Goal: Find specific page/section: Find specific page/section

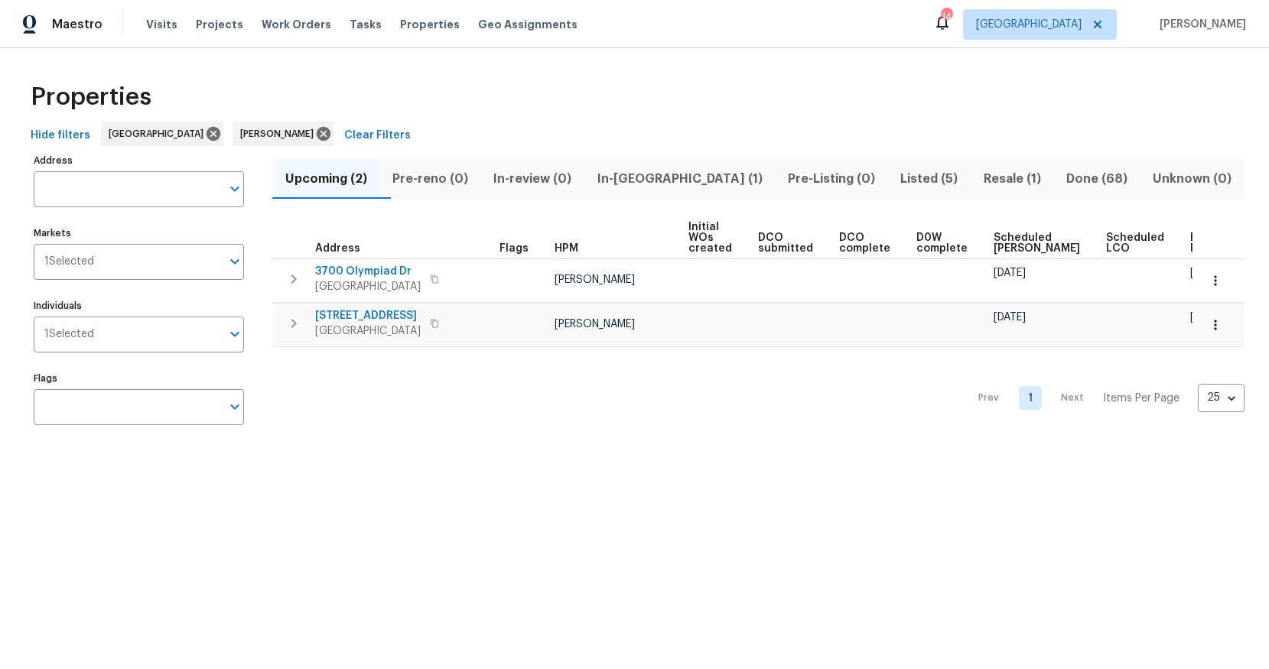
click at [427, 414] on div "Prev 1 Next Items Per Page 25 25 ​" at bounding box center [758, 393] width 972 height 93
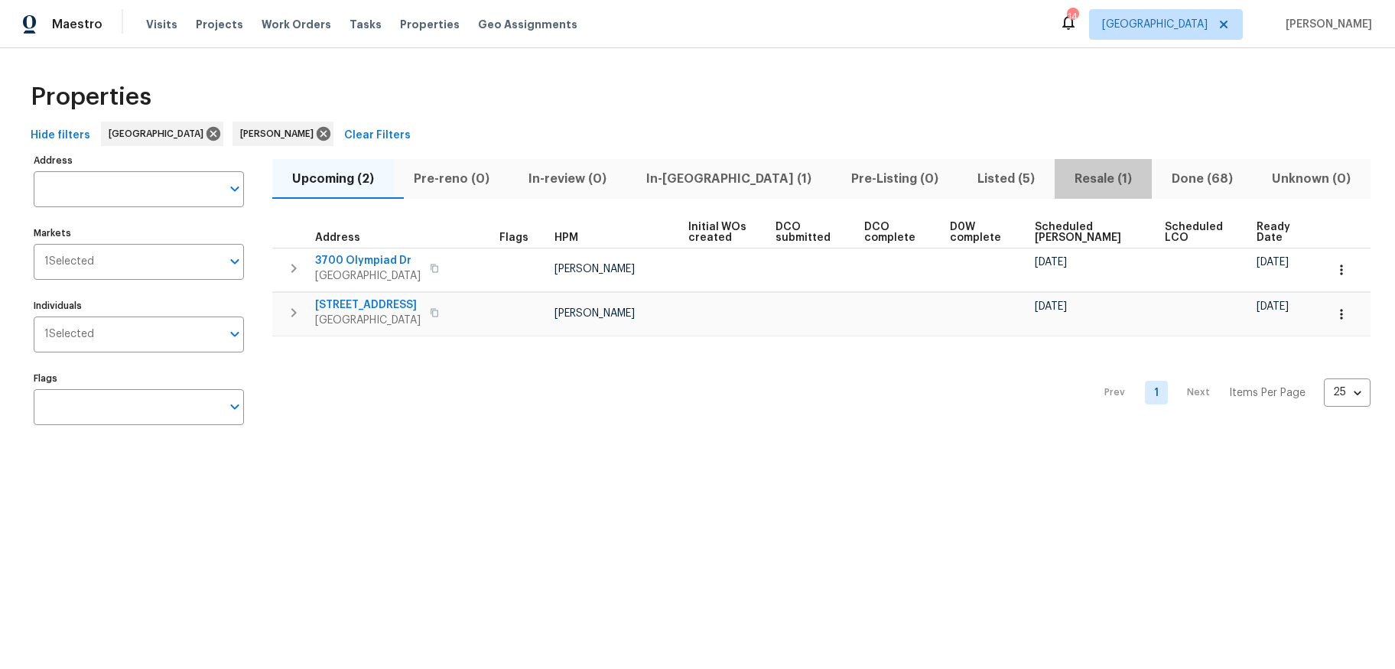
click at [1065, 182] on span "Resale (1)" at bounding box center [1103, 178] width 79 height 21
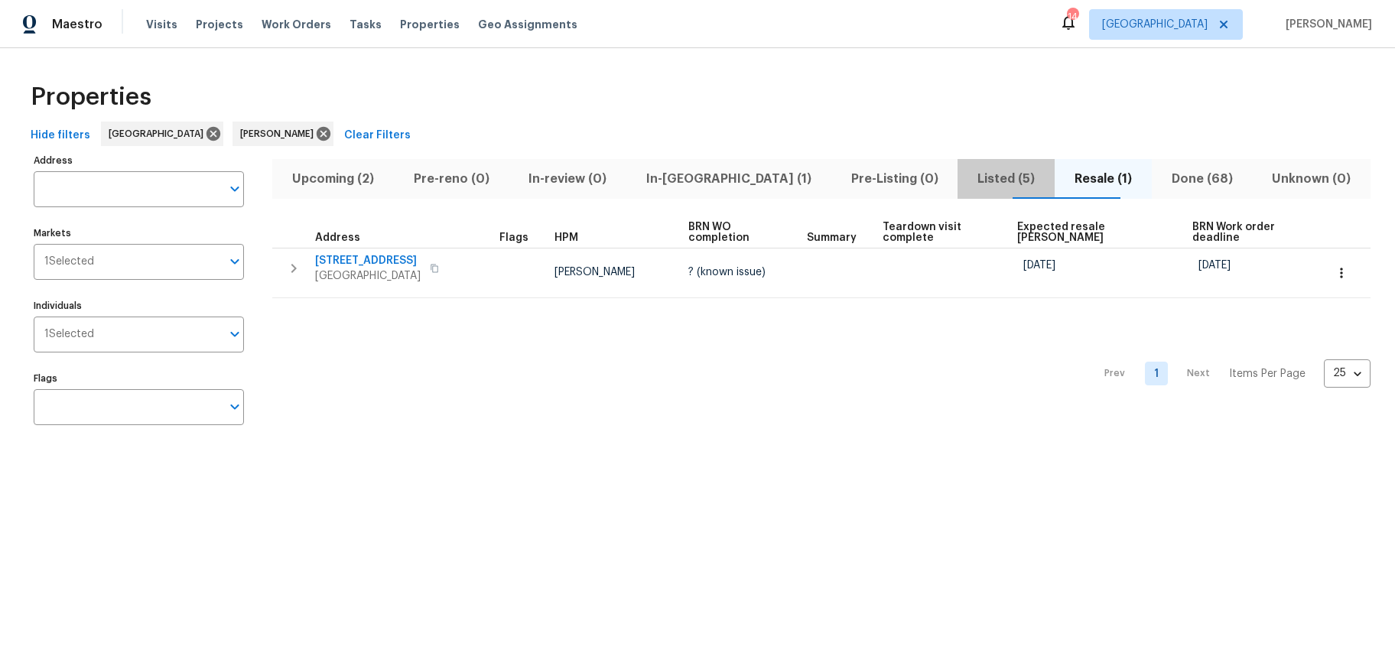
click at [967, 175] on span "Listed (5)" at bounding box center [1006, 178] width 79 height 21
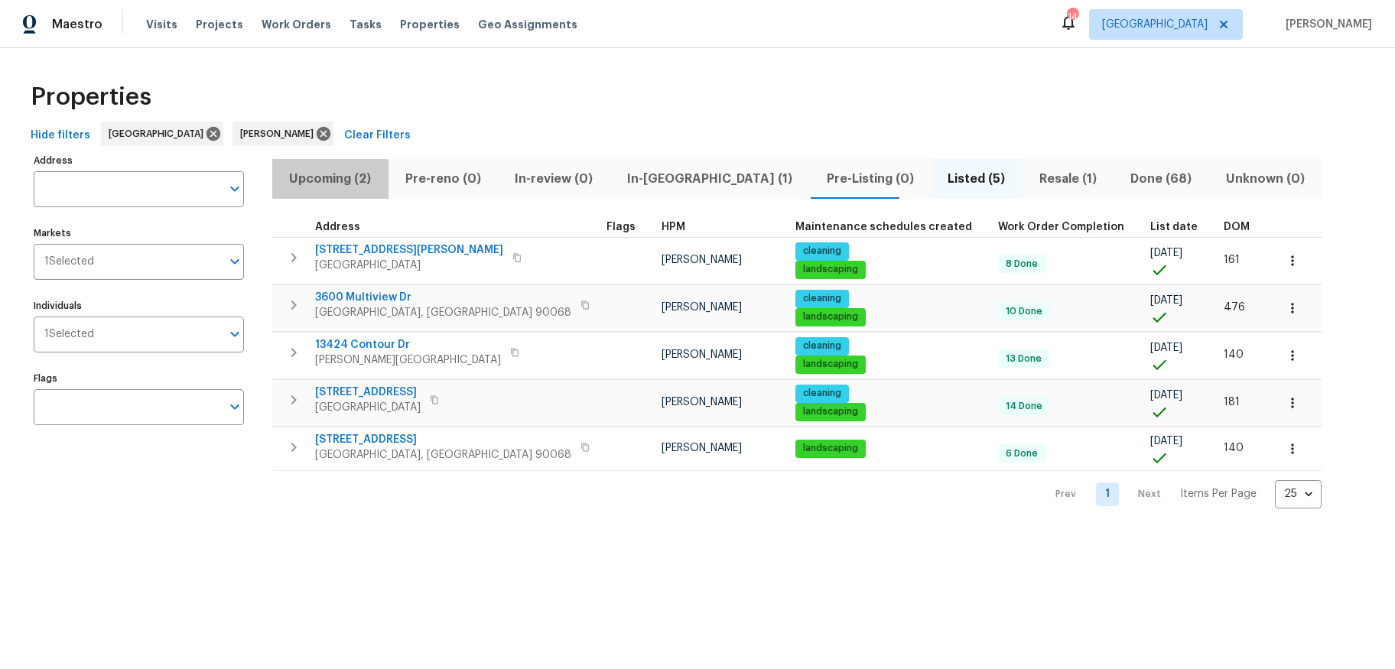
click at [334, 181] on span "Upcoming (2)" at bounding box center [330, 178] width 98 height 21
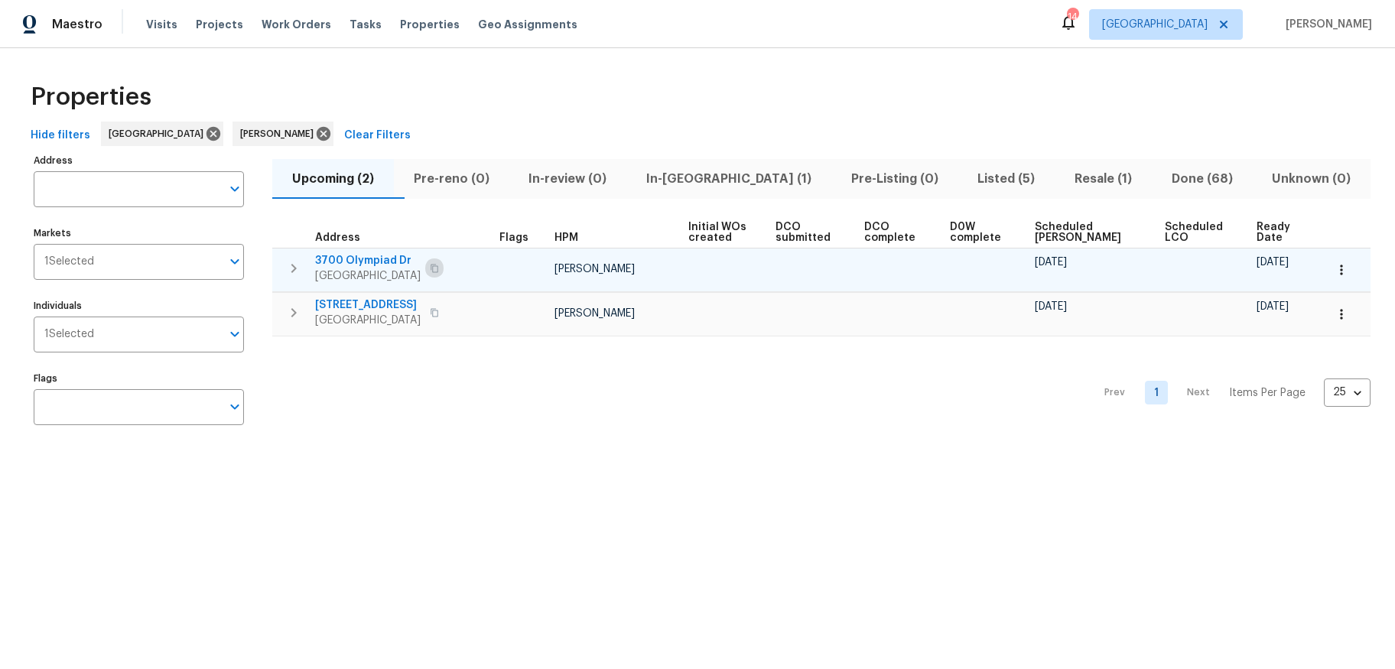
click at [434, 266] on icon "button" at bounding box center [435, 268] width 8 height 8
